Goal: Book appointment/travel/reservation

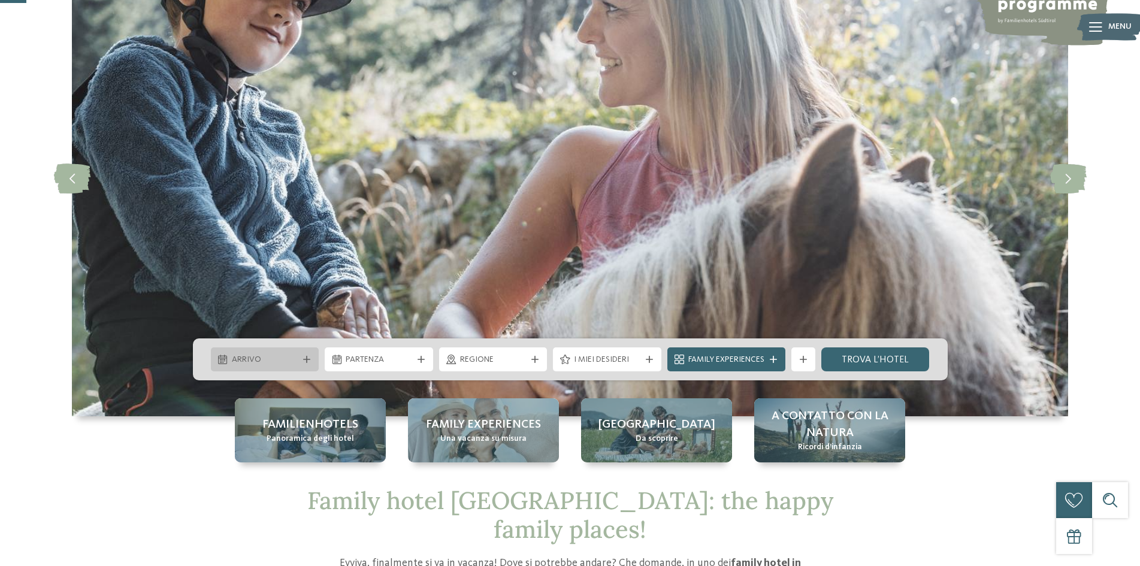
click at [302, 356] on div at bounding box center [307, 359] width 12 height 7
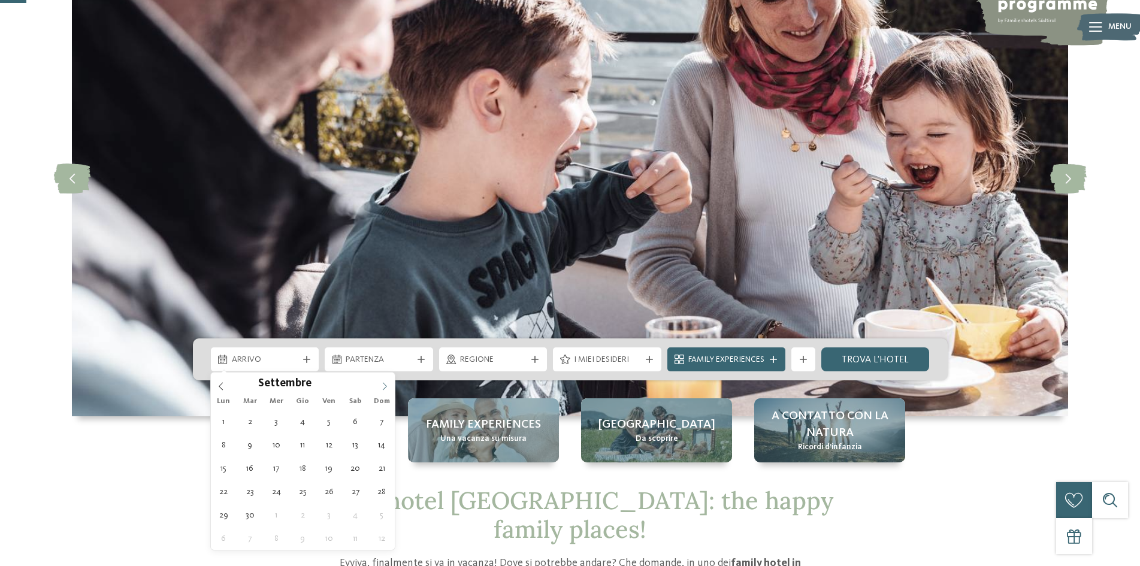
click at [386, 389] on icon at bounding box center [384, 386] width 8 height 8
type div "[DATE]"
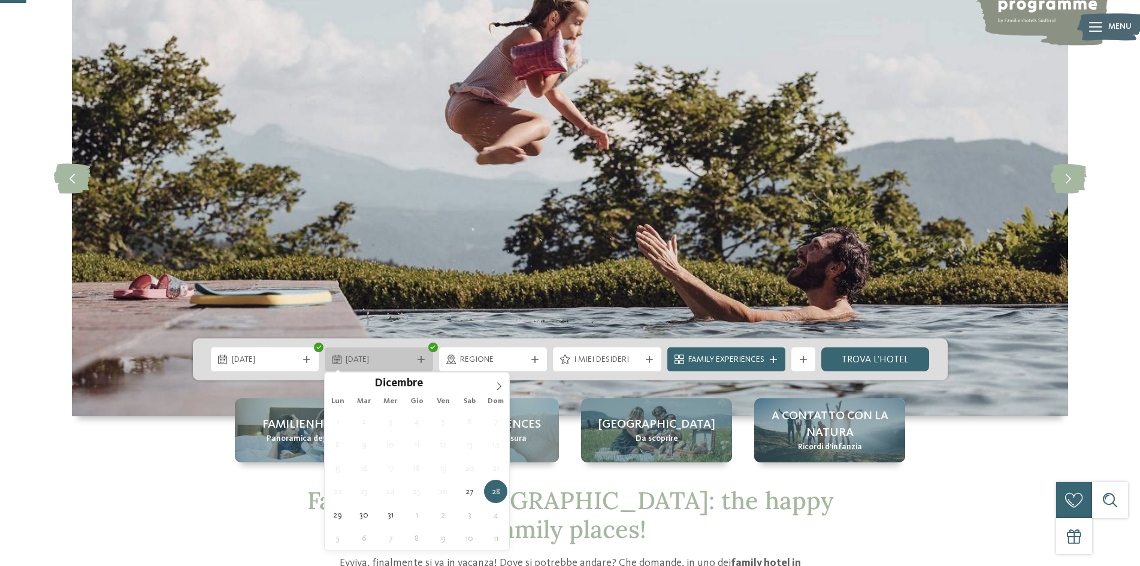
click at [421, 359] on icon at bounding box center [421, 359] width 7 height 7
type input "****"
click at [500, 384] on icon at bounding box center [499, 386] width 8 height 8
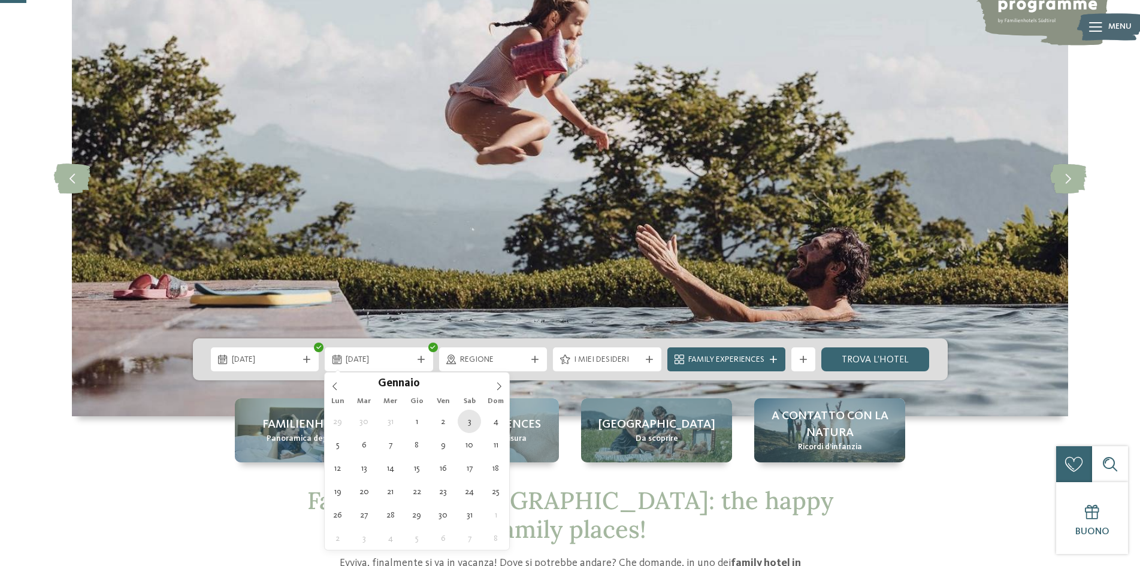
type div "[DATE]"
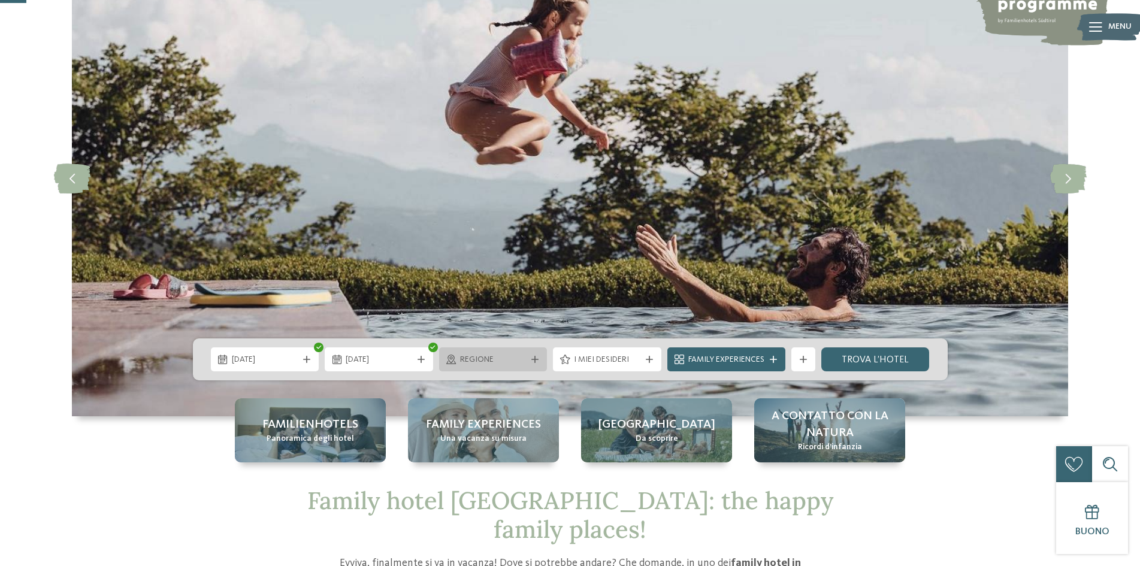
click at [519, 362] on span "Regione" at bounding box center [493, 360] width 67 height 12
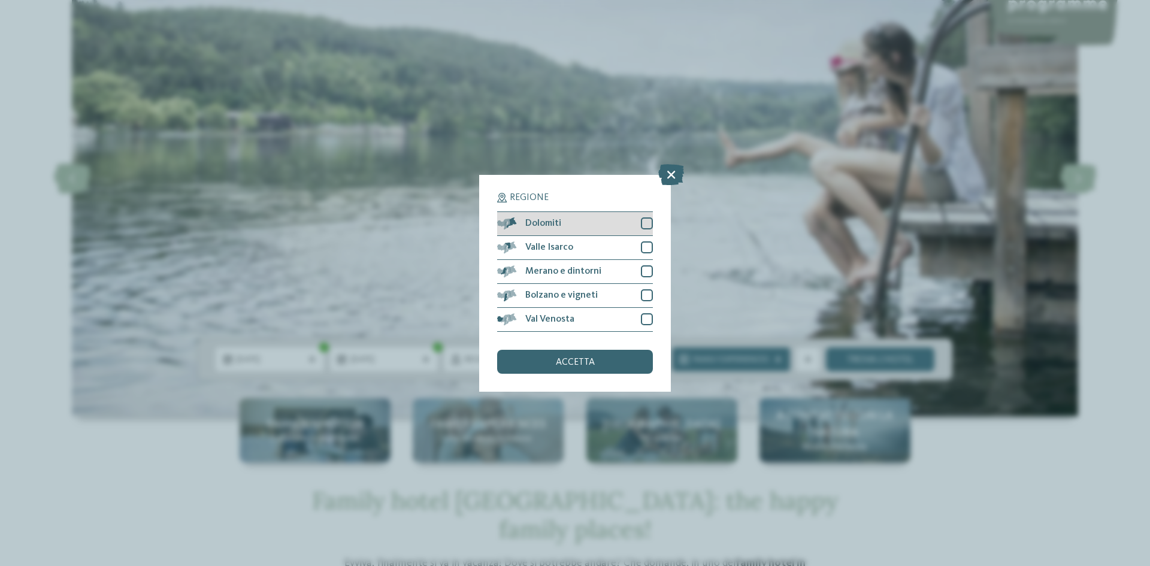
click at [643, 219] on div at bounding box center [647, 223] width 12 height 12
click at [575, 360] on span "accetta" at bounding box center [575, 363] width 39 height 10
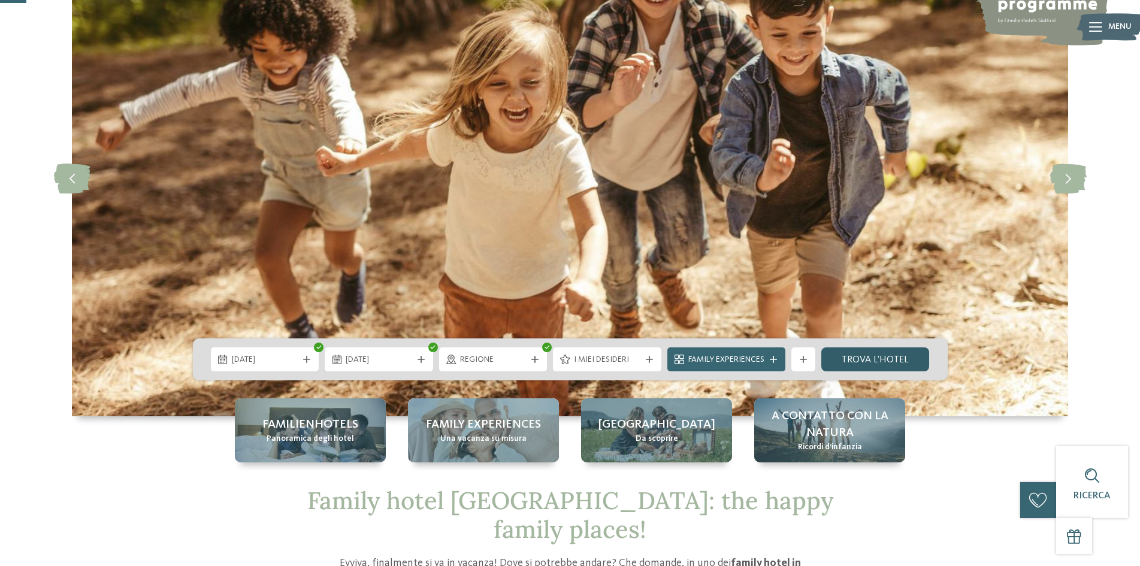
click at [862, 351] on link "trova l’hotel" at bounding box center [875, 359] width 108 height 24
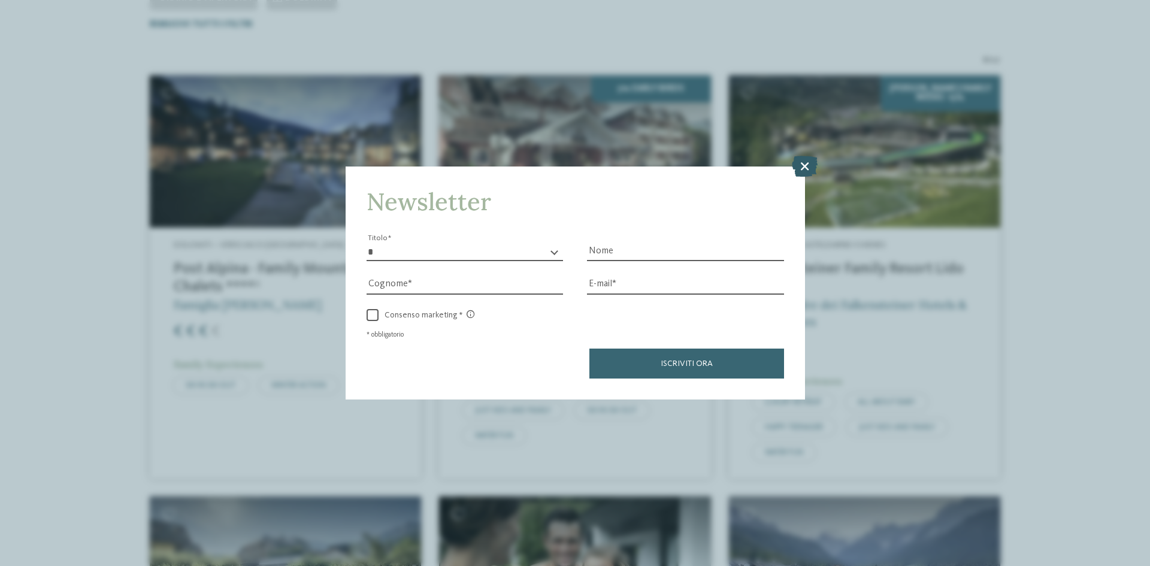
click at [806, 162] on icon at bounding box center [805, 166] width 26 height 21
